Goal: Information Seeking & Learning: Learn about a topic

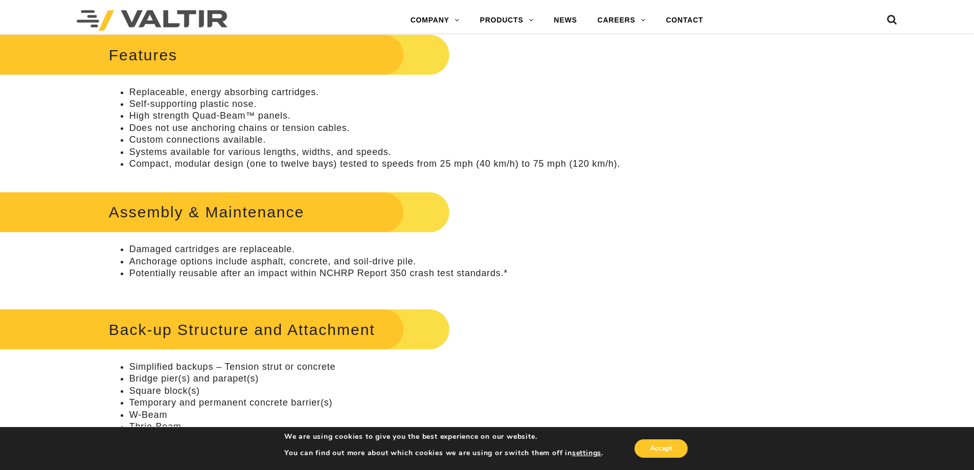
scroll to position [460, 0]
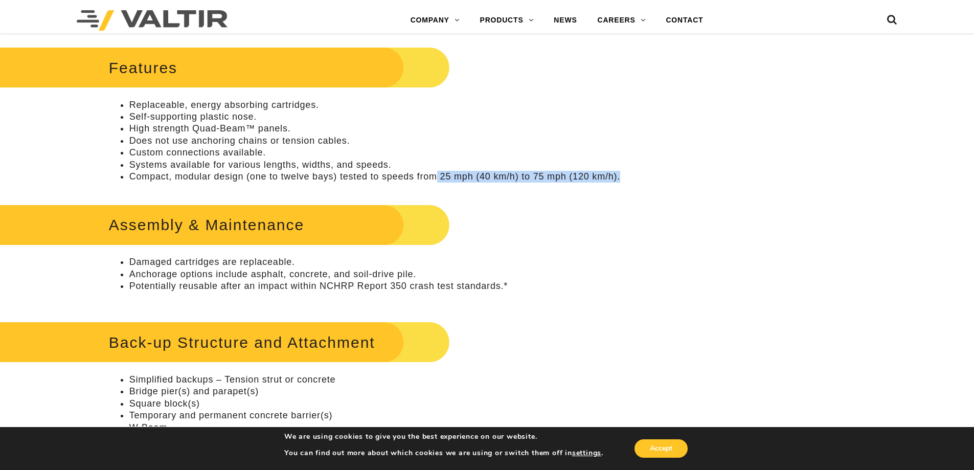
drag, startPoint x: 443, startPoint y: 176, endPoint x: 624, endPoint y: 176, distance: 180.4
click at [585, 228] on div "Assembly & Maintenance Damaged cartridges are replaceable. Anchorage options in…" at bounding box center [365, 354] width 513 height 307
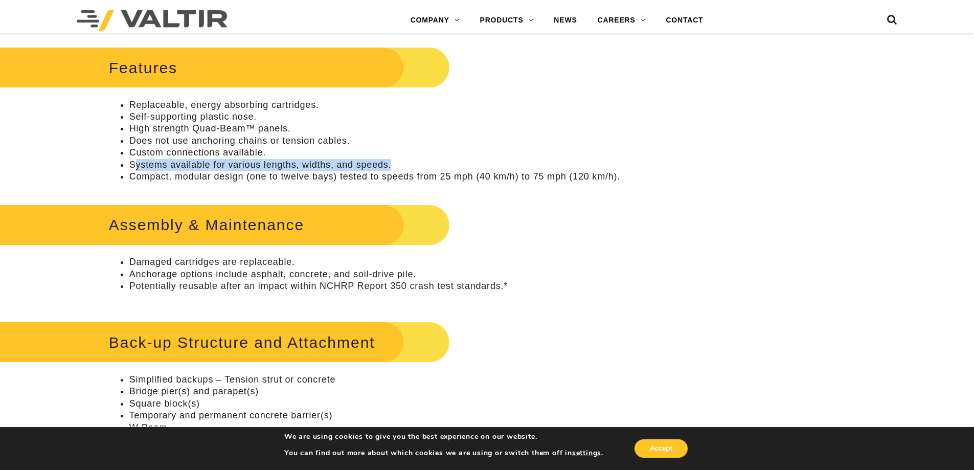
drag, startPoint x: 134, startPoint y: 165, endPoint x: 407, endPoint y: 162, distance: 273.5
click at [407, 162] on li "Systems available for various lengths, widths, and speeds." at bounding box center [375, 165] width 492 height 12
click at [412, 162] on li "Systems available for various lengths, widths, and speeds." at bounding box center [375, 165] width 492 height 12
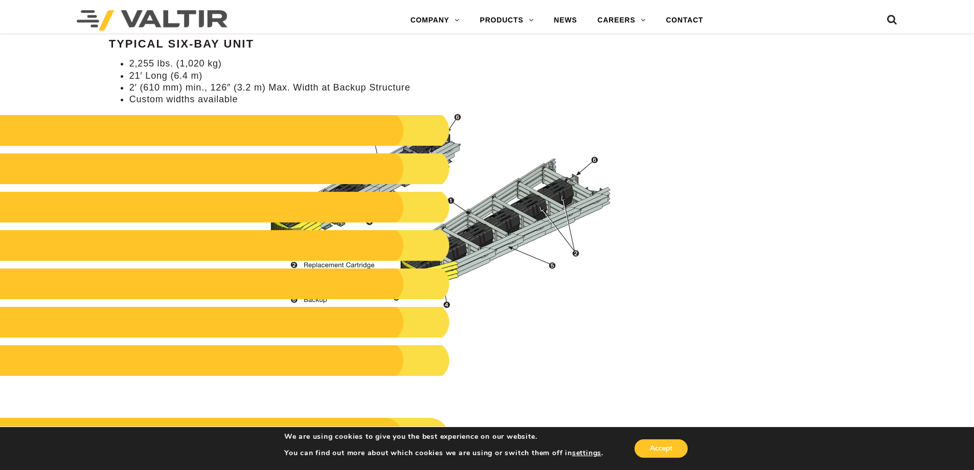
scroll to position [971, 0]
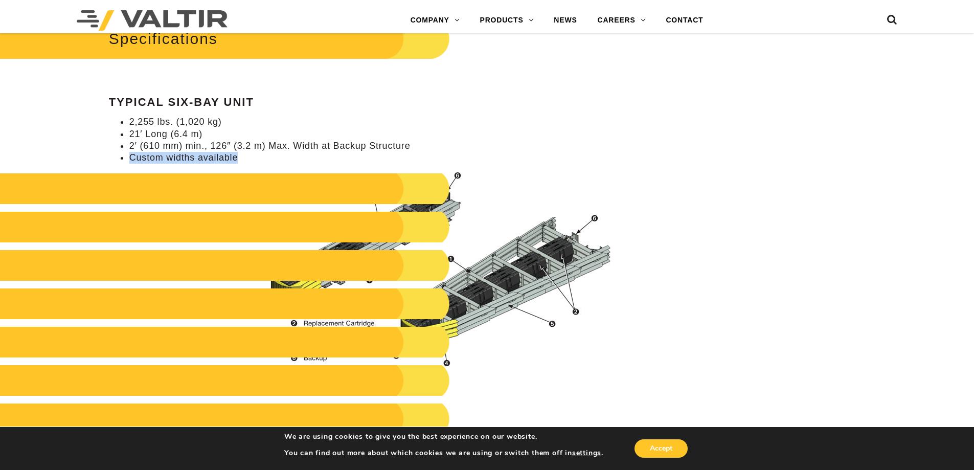
drag, startPoint x: 239, startPoint y: 162, endPoint x: 145, endPoint y: 157, distance: 94.2
click at [127, 159] on ul "2,255 lbs. (1,020 kg) 21′ Long (6.4 m) 2′ (610 mm) min., 126″ (3.2 m) Max. Widt…" at bounding box center [365, 140] width 513 height 48
click at [264, 162] on li "Custom widths available" at bounding box center [375, 158] width 492 height 12
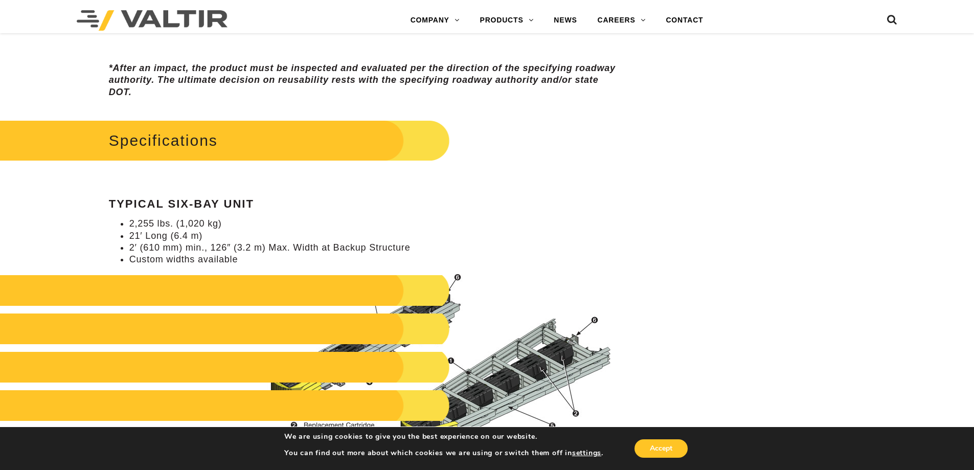
scroll to position [869, 0]
